Goal: Task Accomplishment & Management: Complete application form

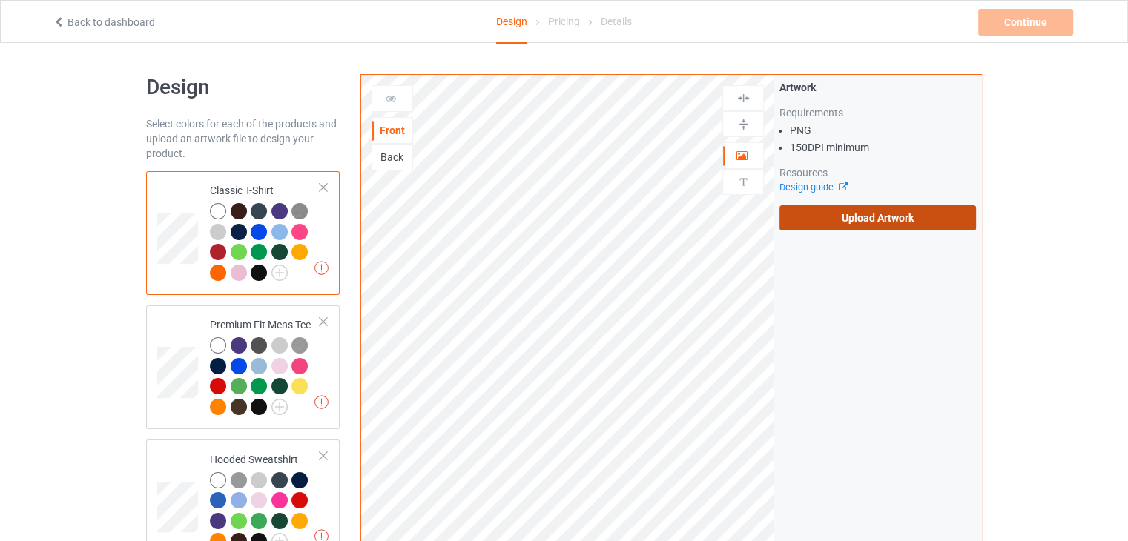
click at [860, 224] on label "Upload Artwork" at bounding box center [878, 217] width 197 height 25
click at [0, 0] on input "Upload Artwork" at bounding box center [0, 0] width 0 height 0
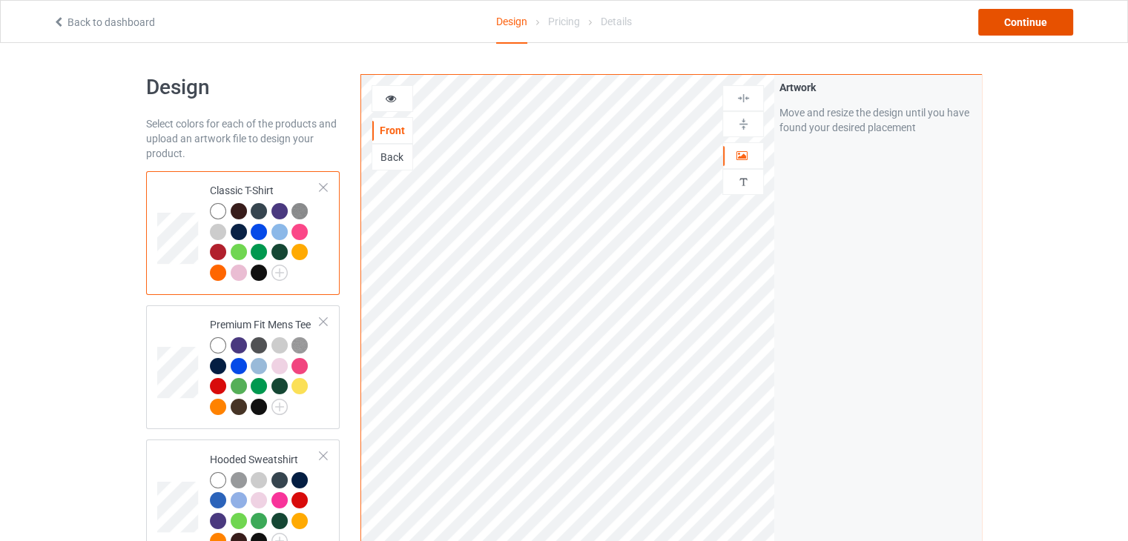
click at [1009, 22] on div "Continue" at bounding box center [1025, 22] width 95 height 27
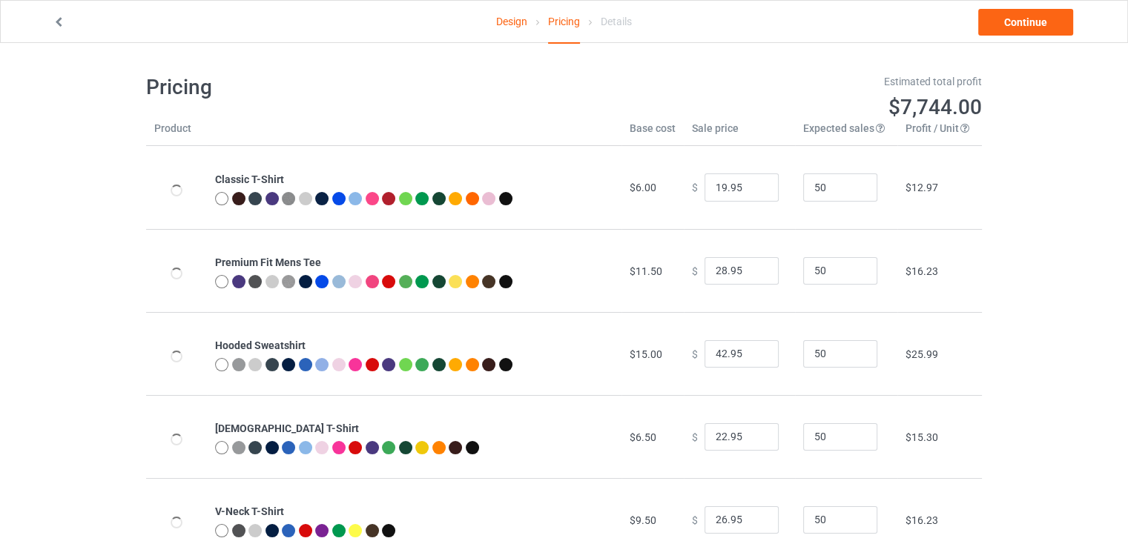
click at [1016, 36] on div "Design Pricing Details Continue" at bounding box center [564, 22] width 1044 height 42
click at [1018, 26] on link "Continue" at bounding box center [1025, 22] width 95 height 27
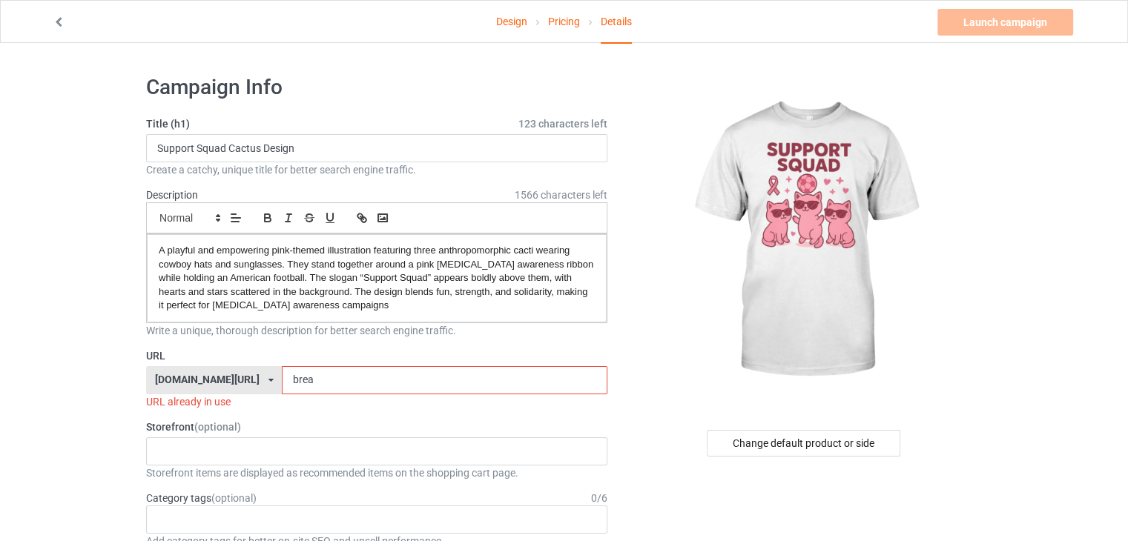
click at [309, 383] on input "brea" at bounding box center [444, 380] width 325 height 28
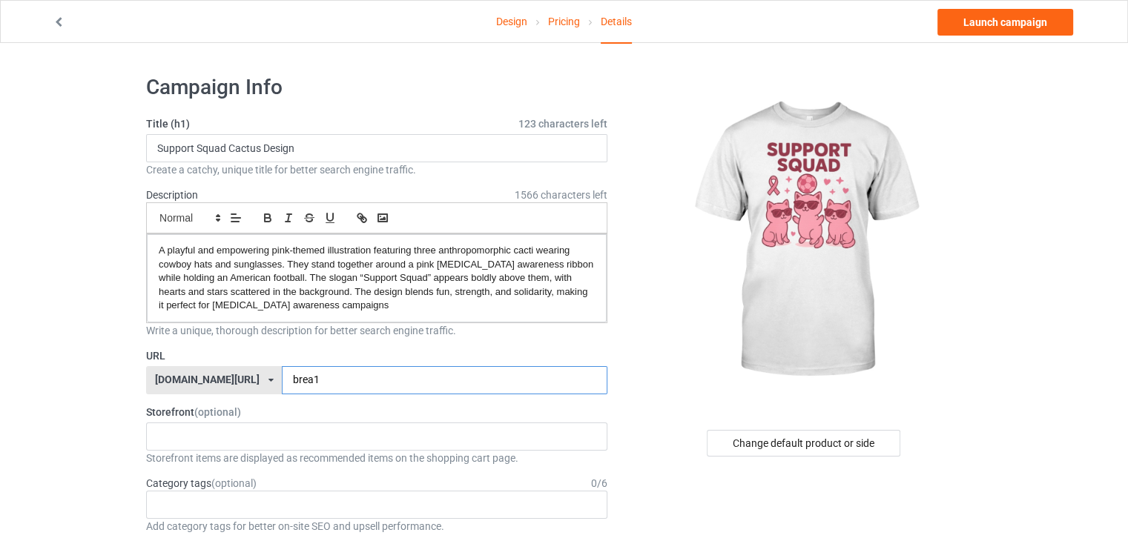
type input "brea1"
drag, startPoint x: 258, startPoint y: 145, endPoint x: 237, endPoint y: 146, distance: 20.8
click at [237, 146] on input "Support Squad Cactus Design" at bounding box center [376, 148] width 461 height 28
click at [302, 146] on input "Support Squad Cats Design" at bounding box center [376, 148] width 461 height 28
type input "Support Squad Cats Design"
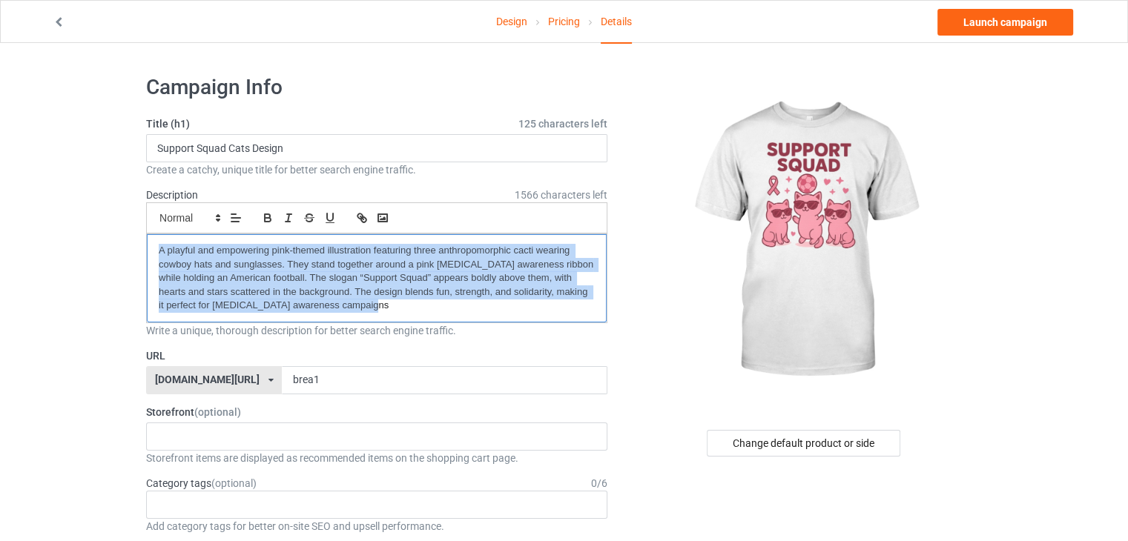
drag, startPoint x: 375, startPoint y: 306, endPoint x: 202, endPoint y: 271, distance: 176.3
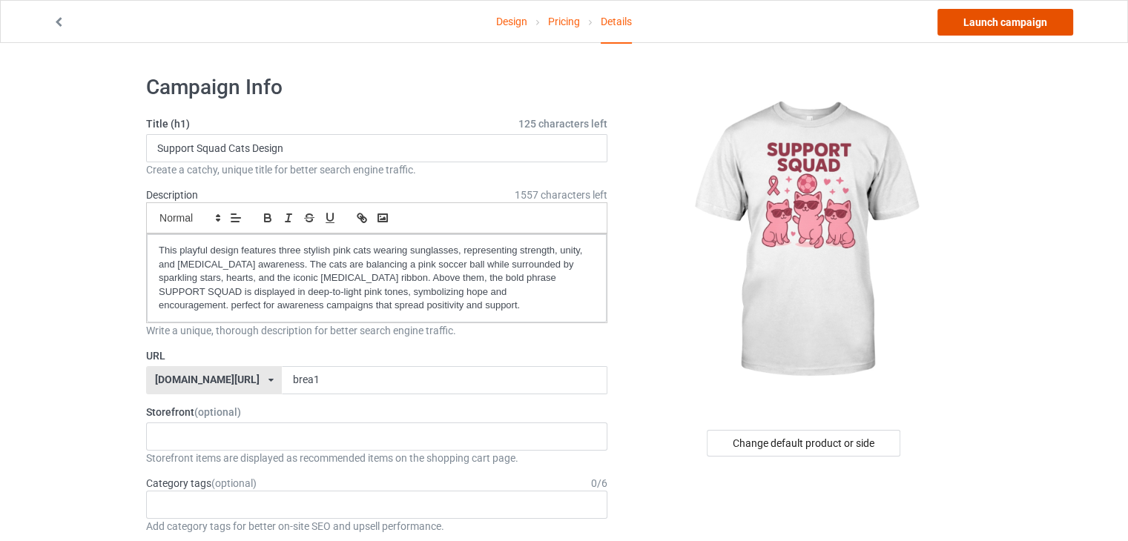
click at [993, 19] on link "Launch campaign" at bounding box center [1006, 22] width 136 height 27
